Goal: Information Seeking & Learning: Understand process/instructions

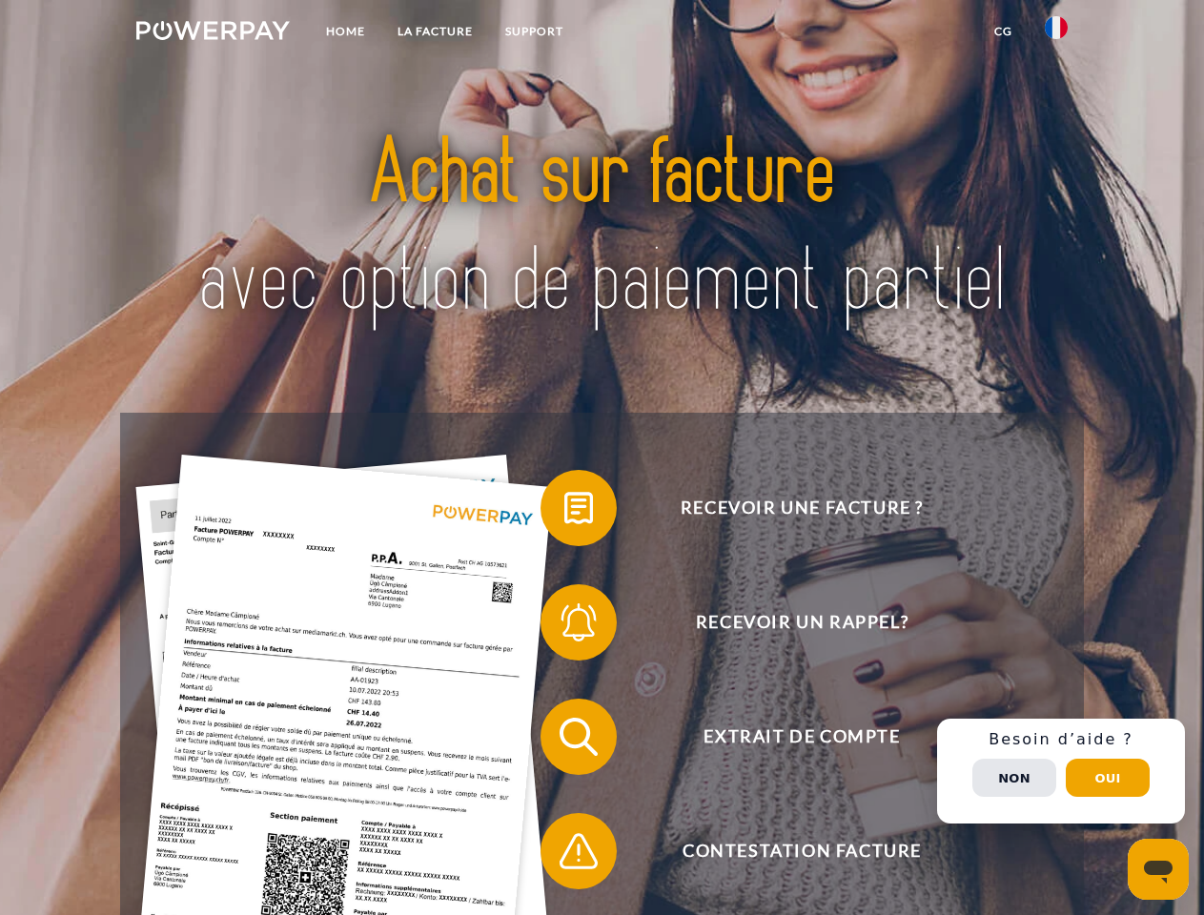
click at [213, 33] on img at bounding box center [213, 30] width 154 height 19
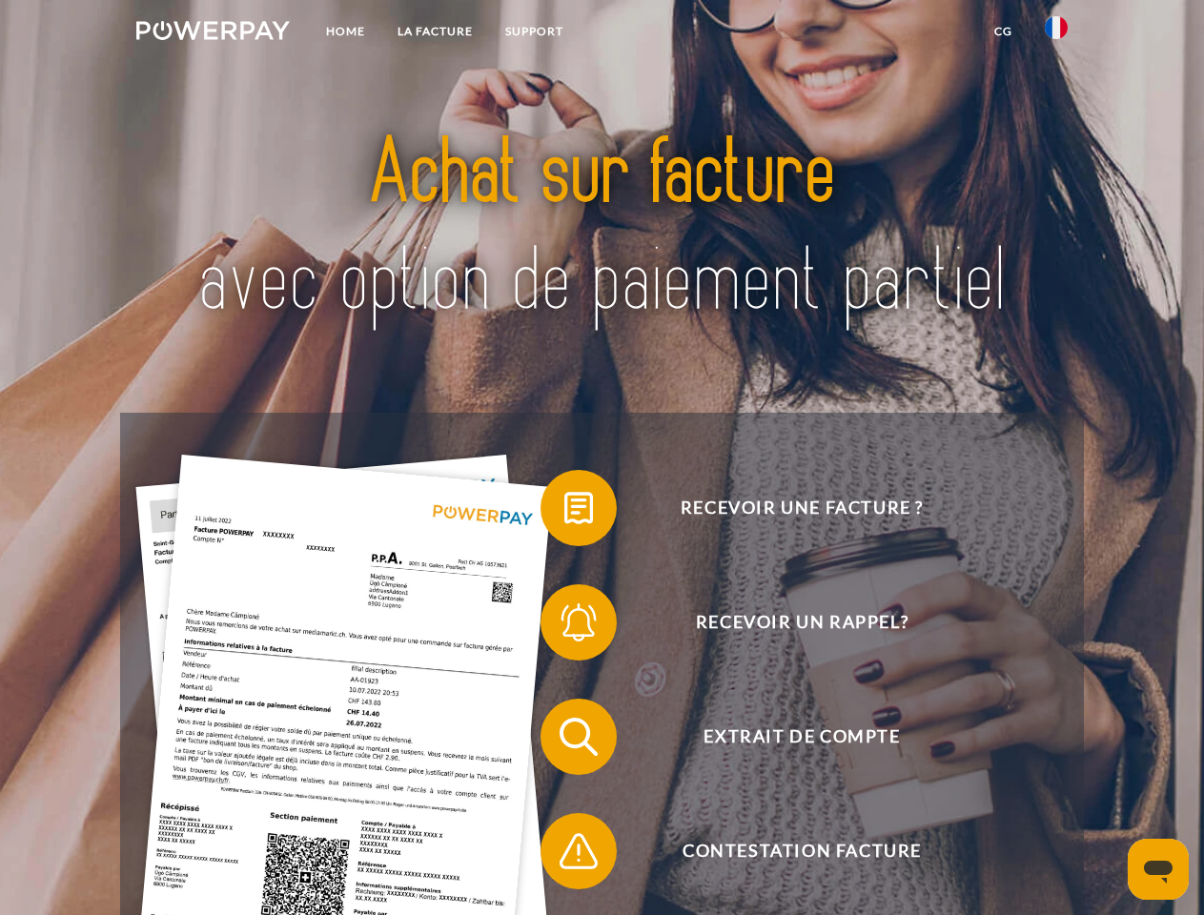
click at [1056, 33] on img at bounding box center [1056, 27] width 23 height 23
click at [1003, 31] on link "CG" at bounding box center [1003, 31] width 51 height 34
click at [564, 512] on span at bounding box center [549, 508] width 95 height 95
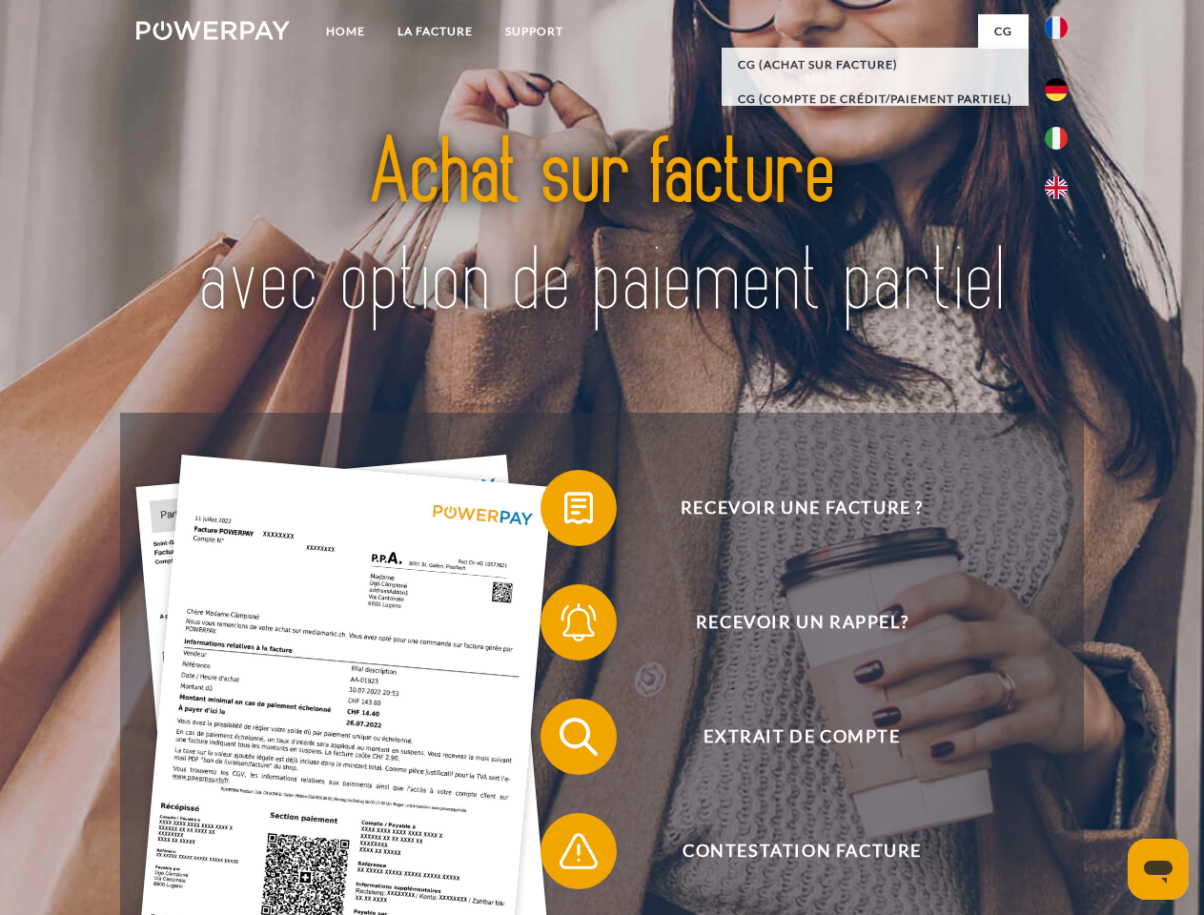
click at [564, 626] on span at bounding box center [549, 622] width 95 height 95
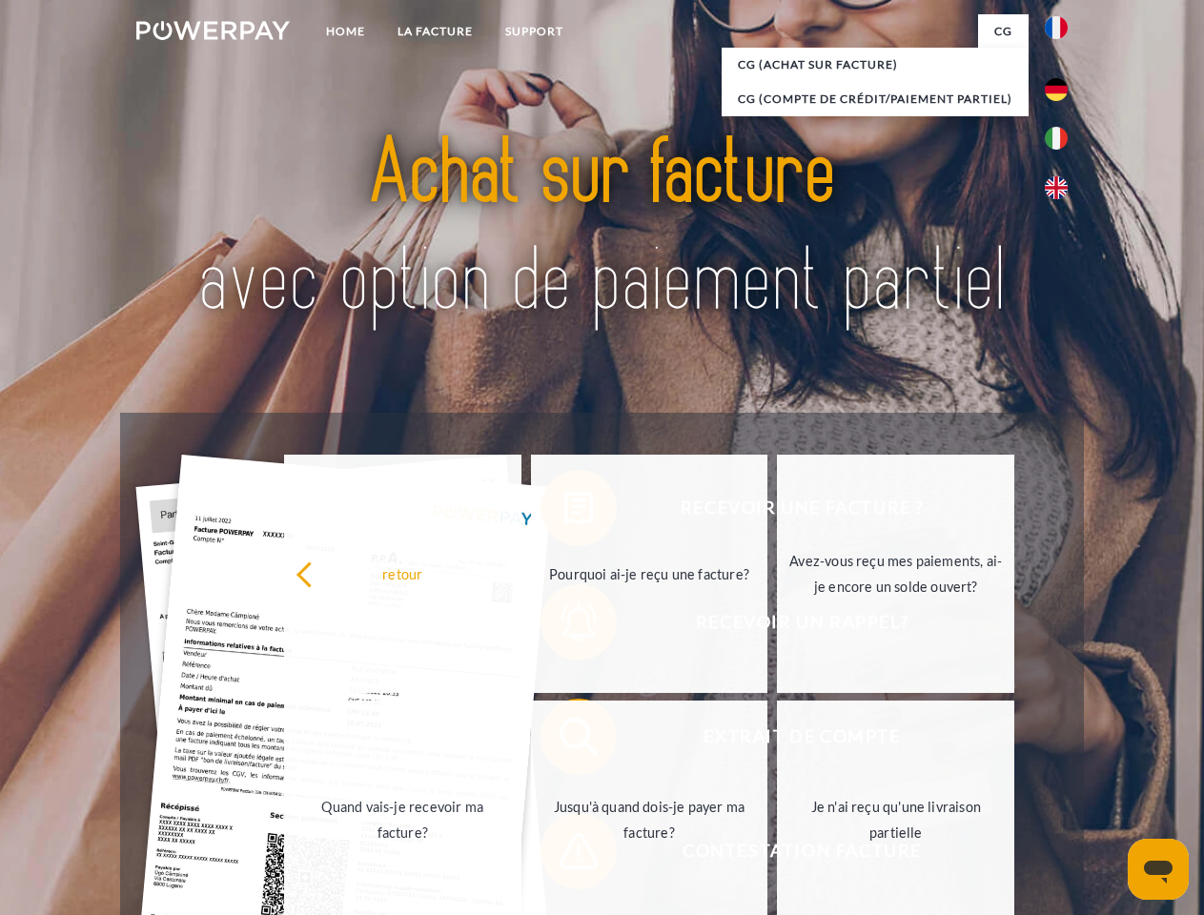
click at [564, 741] on link "Jusqu'à quand dois-je payer ma facture?" at bounding box center [649, 820] width 237 height 238
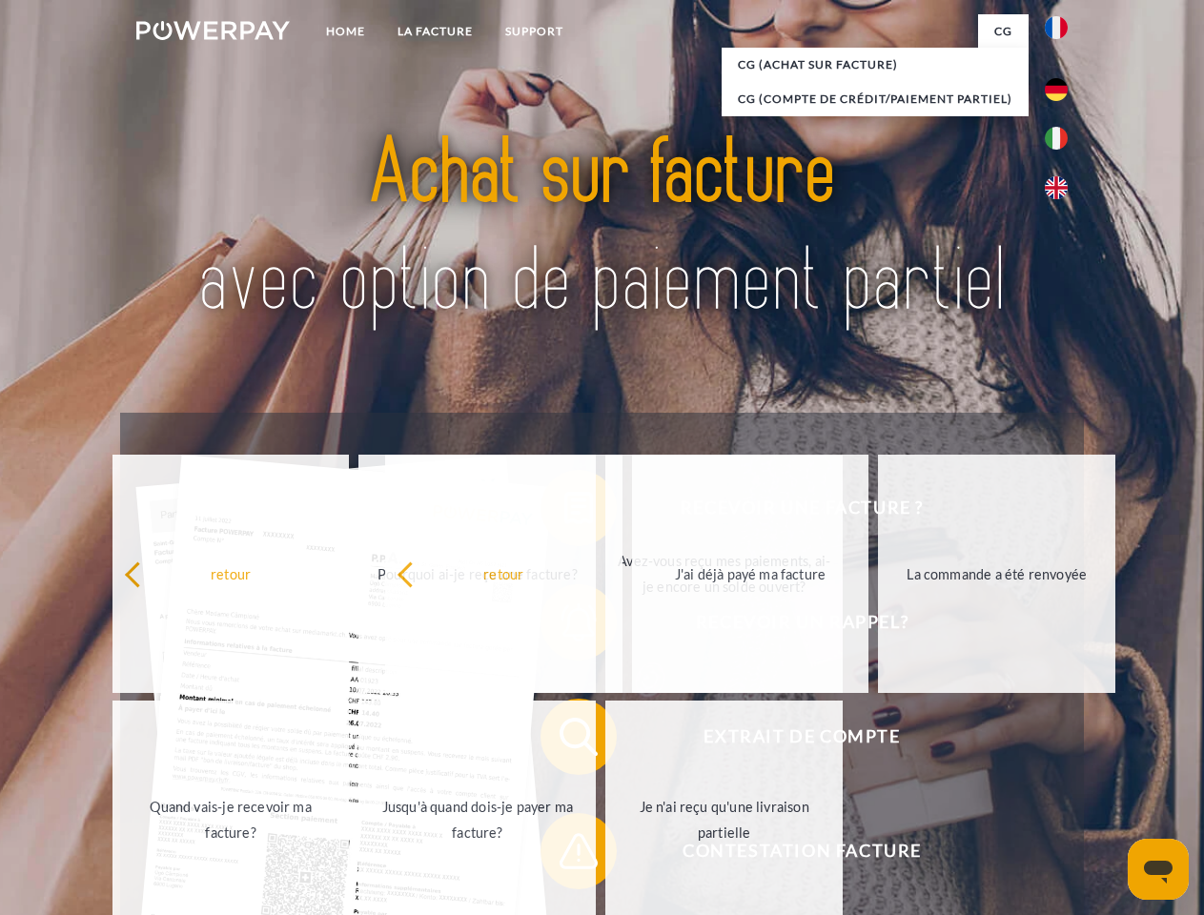
click at [564, 855] on span at bounding box center [549, 851] width 95 height 95
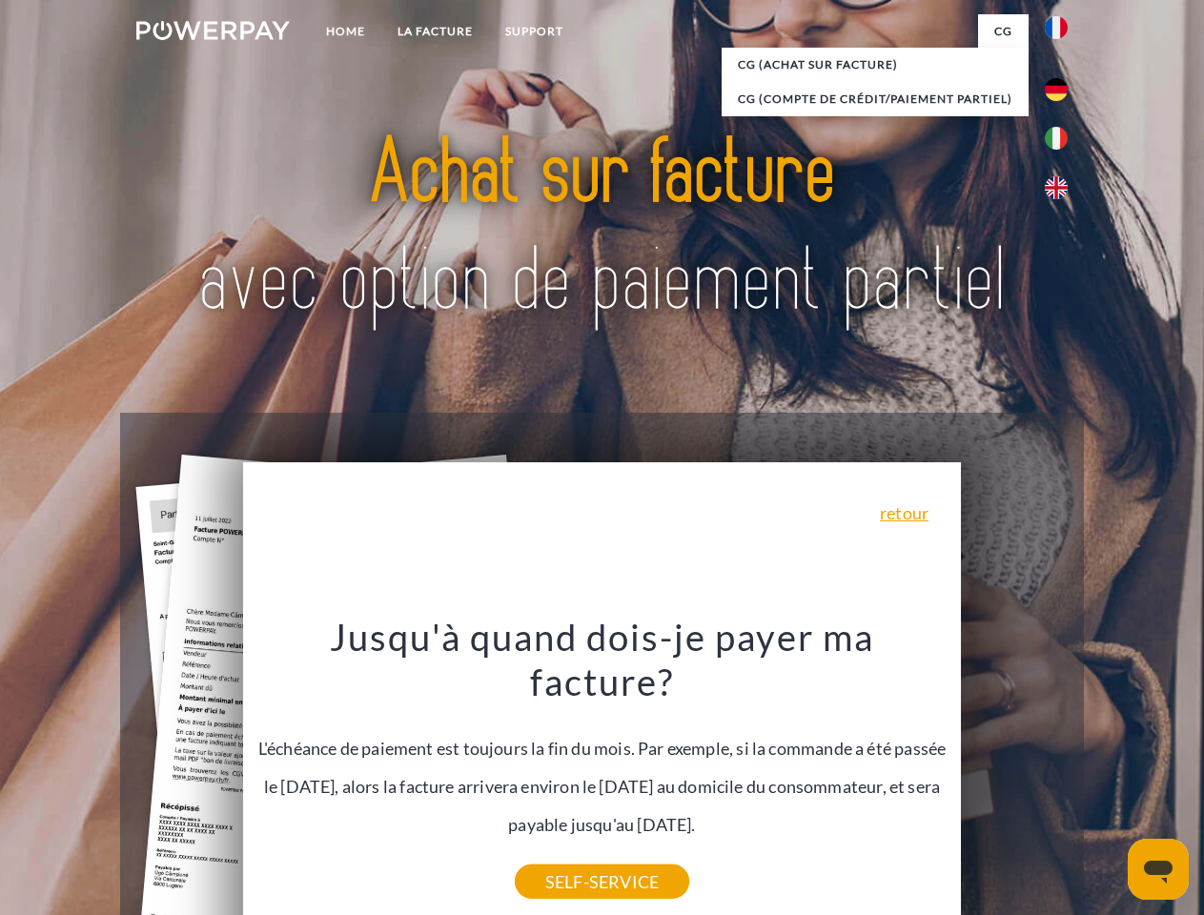
click at [1061, 771] on div "Recevoir une facture ? Recevoir un rappel? Extrait de compte retour" at bounding box center [601, 794] width 963 height 763
click at [1014, 775] on span "Extrait de compte" at bounding box center [801, 737] width 467 height 76
click at [1108, 778] on header "Home LA FACTURE Support" at bounding box center [602, 658] width 1204 height 1317
